Goal: Task Accomplishment & Management: Manage account settings

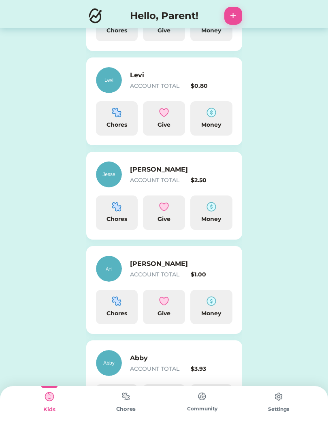
scroll to position [181, 0]
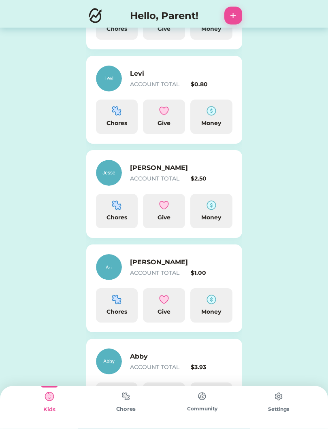
click at [207, 209] on img at bounding box center [212, 206] width 10 height 10
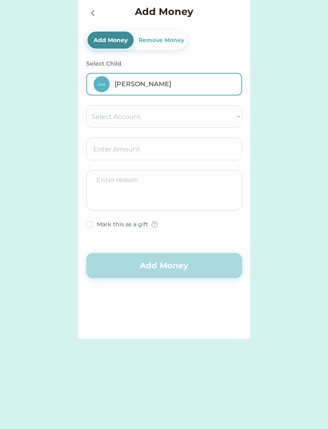
click at [227, 118] on select "Select Account Save Give Spend" at bounding box center [164, 116] width 156 height 23
select select ""1348695171700984260__LOOKUP__1754715264261x879648020028811600""
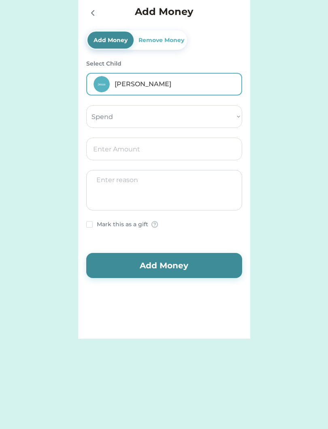
click at [172, 151] on input "input" at bounding box center [164, 149] width 156 height 23
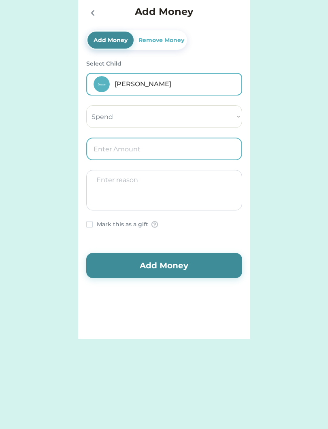
type input "0.50"
click at [182, 205] on textarea at bounding box center [164, 190] width 156 height 40
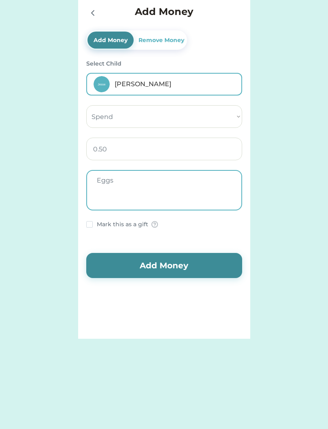
type textarea "Eggs"
click at [184, 268] on button "Add Money" at bounding box center [164, 265] width 156 height 25
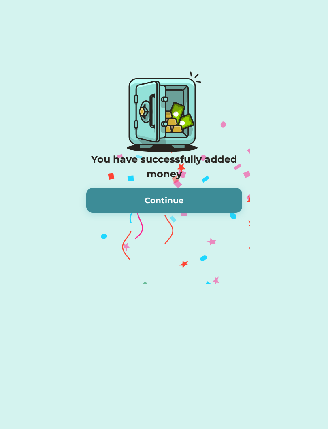
click at [189, 200] on button "Continue" at bounding box center [164, 200] width 156 height 25
